Goal: Navigation & Orientation: Find specific page/section

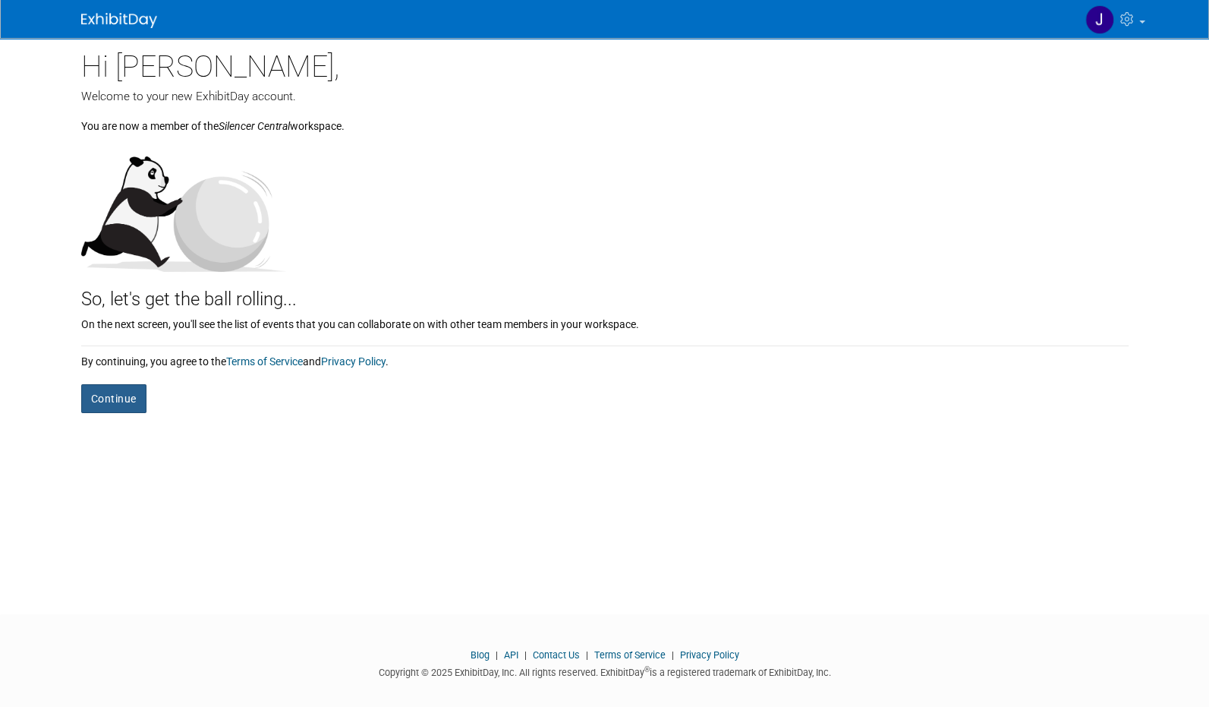
click at [128, 400] on button "Continue" at bounding box center [113, 398] width 65 height 29
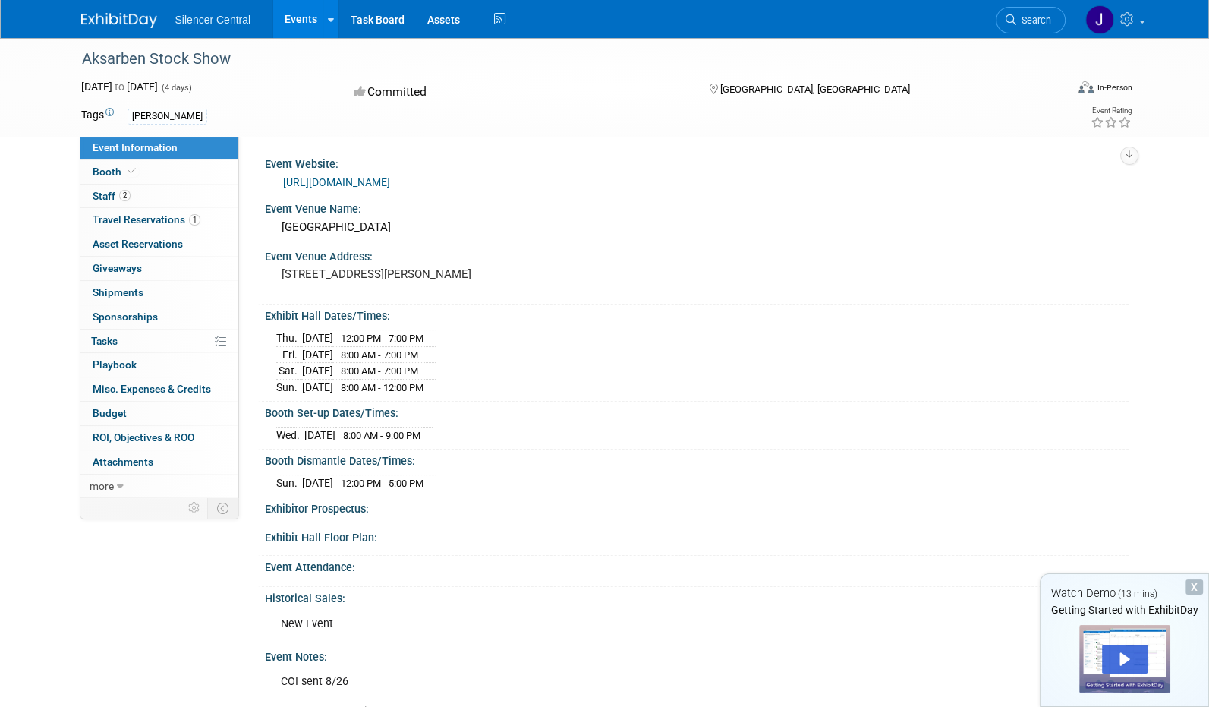
copy div "Aksarben Stock Show"
drag, startPoint x: 235, startPoint y: 57, endPoint x: 81, endPoint y: 66, distance: 154.3
click at [81, 66] on div "Aksarben Stock Show" at bounding box center [560, 59] width 966 height 27
